Goal: Task Accomplishment & Management: Use online tool/utility

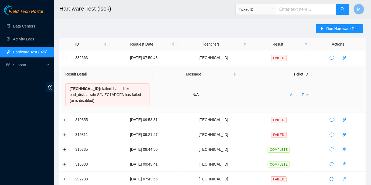
drag, startPoint x: 70, startPoint y: 88, endPoint x: 141, endPoint y: 101, distance: 72.2
click at [141, 101] on div "23.193.107.75 : failed: bad_disks: bad_disks - sdn S/N ZC1AFGFA has failed (or …" at bounding box center [107, 94] width 84 height 23
copy div "23.193.107.75 : failed: bad_disks: bad_disks - sdn S/N ZC1AFGFA has failed (or …"
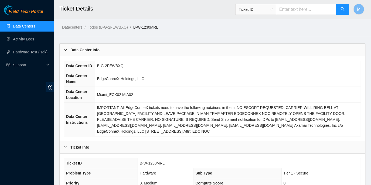
click at [133, 26] on link "B-W-1230MRL" at bounding box center [145, 27] width 25 height 4
click at [162, 27] on ol "Datacenters / Todos (B-G-2FEWBXQ) / B-W-1230MRL /" at bounding box center [176, 27] width 229 height 6
drag, startPoint x: 162, startPoint y: 27, endPoint x: 133, endPoint y: 26, distance: 29.1
click at [133, 26] on ol "Datacenters / Todos (B-G-2FEWBXQ) / B-W-1230MRL /" at bounding box center [176, 27] width 229 height 6
copy link "B-W-1230MRL"
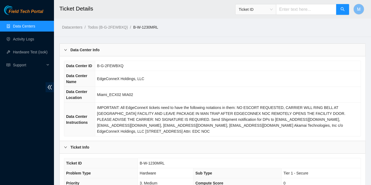
click at [289, 8] on input "text" at bounding box center [306, 9] width 60 height 11
paste input "B-W-1230MRL"
type input "B-W-1230MRL"
click at [341, 9] on icon "search" at bounding box center [342, 9] width 4 height 4
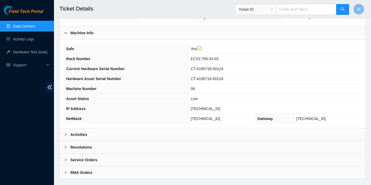
scroll to position [178, 0]
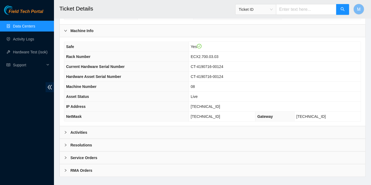
click at [64, 169] on icon "right" at bounding box center [65, 170] width 3 height 3
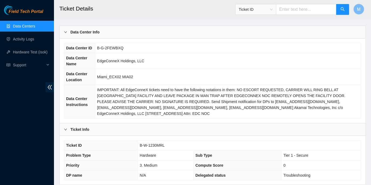
scroll to position [0, 0]
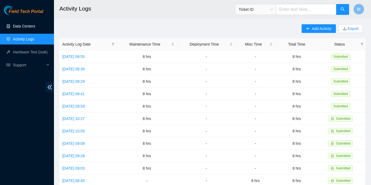
click at [23, 27] on link "Data Centers" at bounding box center [24, 26] width 22 height 4
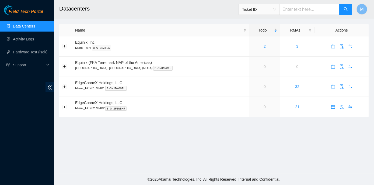
paste input "B-W-1230MRL"
type input "B-W-1230MRL"
click at [344, 9] on icon "search" at bounding box center [346, 9] width 4 height 4
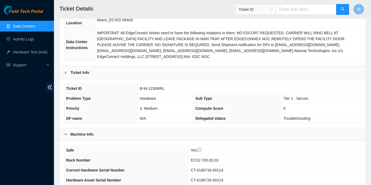
scroll to position [98, 0]
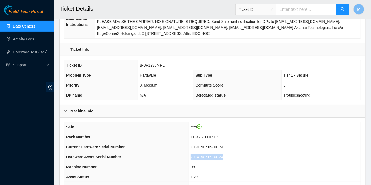
drag, startPoint x: 199, startPoint y: 149, endPoint x: 230, endPoint y: 147, distance: 31.3
click at [223, 155] on span "CT-4190716-00124" at bounding box center [207, 157] width 33 height 4
copy span "CT-4190716-00124"
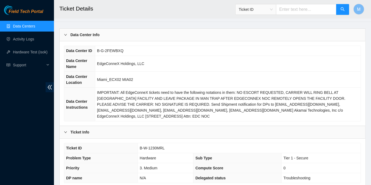
scroll to position [0, 0]
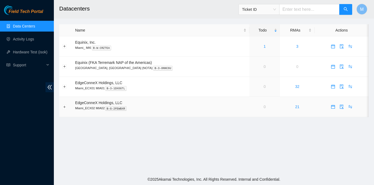
click at [264, 107] on link "0" at bounding box center [265, 107] width 2 height 4
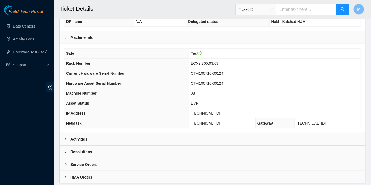
scroll to position [178, 0]
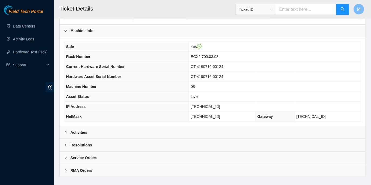
click at [63, 126] on div "Activities" at bounding box center [212, 132] width 305 height 12
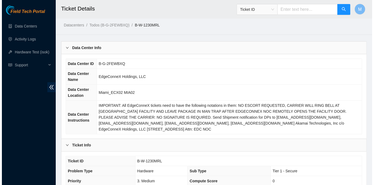
scroll to position [0, 0]
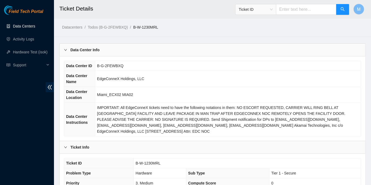
click at [22, 26] on link "Data Centers" at bounding box center [24, 26] width 22 height 4
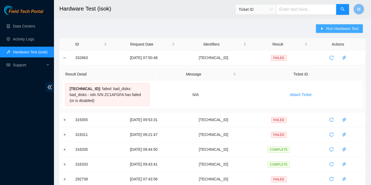
click at [344, 29] on span "Run Hardware Test" at bounding box center [342, 29] width 32 height 6
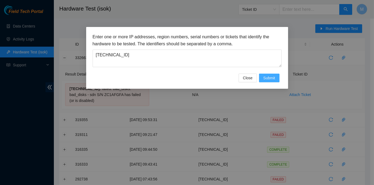
click at [267, 78] on span "Submit" at bounding box center [270, 78] width 12 height 6
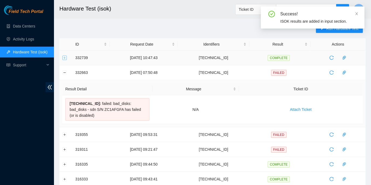
click at [64, 57] on button "Expand row" at bounding box center [65, 58] width 4 height 4
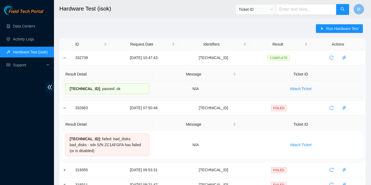
drag, startPoint x: 120, startPoint y: 89, endPoint x: 65, endPoint y: 87, distance: 55.0
click at [65, 87] on div "23.193.107.75 : passed: ok" at bounding box center [107, 88] width 84 height 11
copy div "23.193.107.75 : passed: ok"
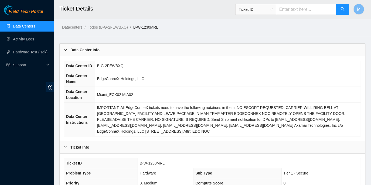
click at [21, 25] on link "Data Centers" at bounding box center [24, 26] width 22 height 4
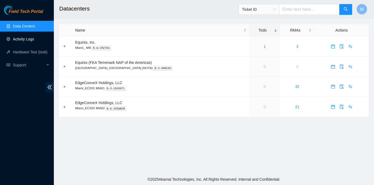
click at [25, 39] on link "Activity Logs" at bounding box center [23, 39] width 21 height 4
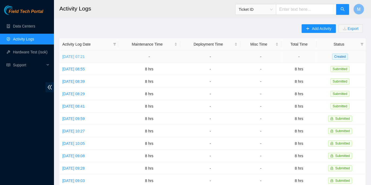
click at [85, 57] on link "Fri, 05 Sep 2025 07:21" at bounding box center [73, 56] width 22 height 4
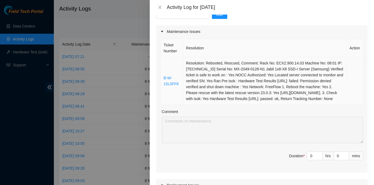
scroll to position [73, 0]
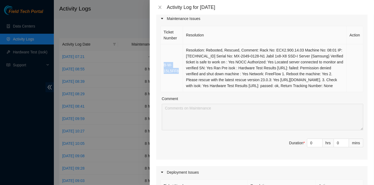
drag, startPoint x: 177, startPoint y: 73, endPoint x: 164, endPoint y: 69, distance: 14.4
click at [164, 69] on td "B-W-15L5FF8" at bounding box center [172, 68] width 22 height 48
copy link "B-W-15L5FF8"
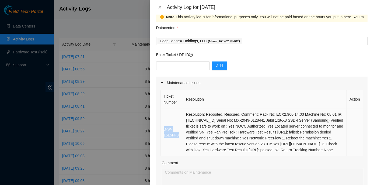
scroll to position [0, 0]
